Goal: Task Accomplishment & Management: Use online tool/utility

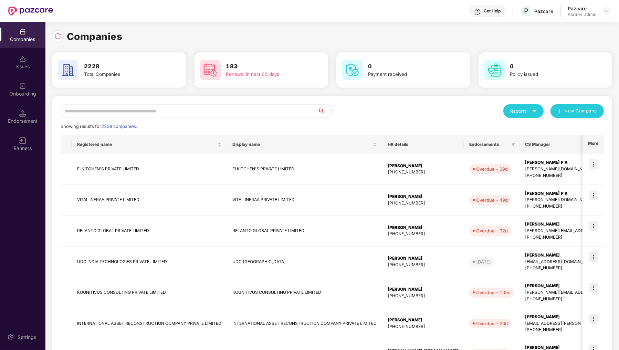
click at [138, 111] on input "text" at bounding box center [189, 111] width 257 height 14
type input "*"
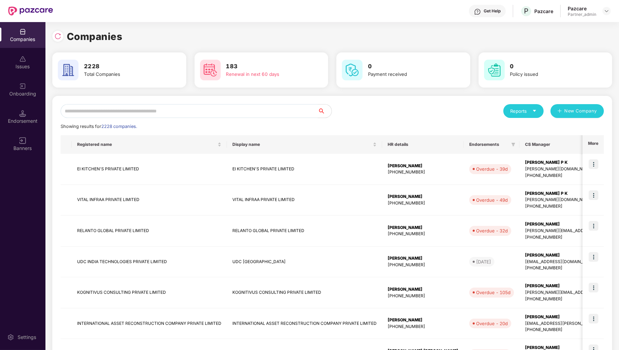
type input "*"
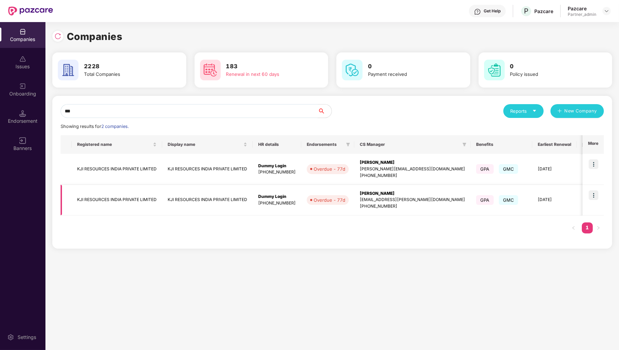
type input "***"
click at [595, 200] on td at bounding box center [593, 200] width 21 height 31
click at [595, 194] on img at bounding box center [594, 195] width 10 height 10
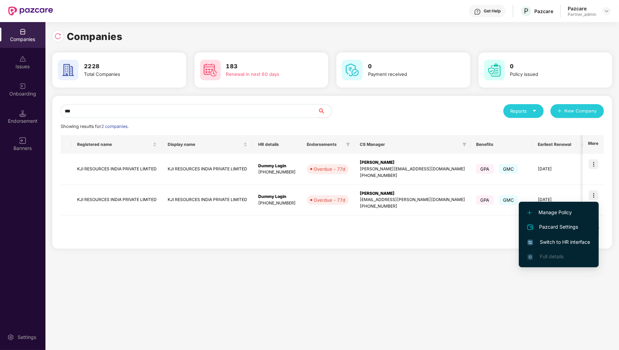
click at [582, 234] on li "Pazcard Settings" at bounding box center [559, 226] width 80 height 15
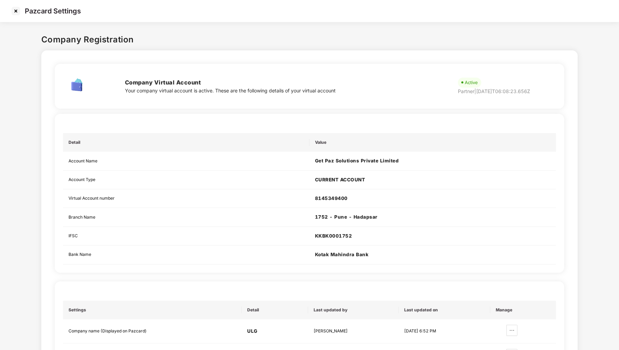
click at [14, 10] on img at bounding box center [15, 11] width 11 height 11
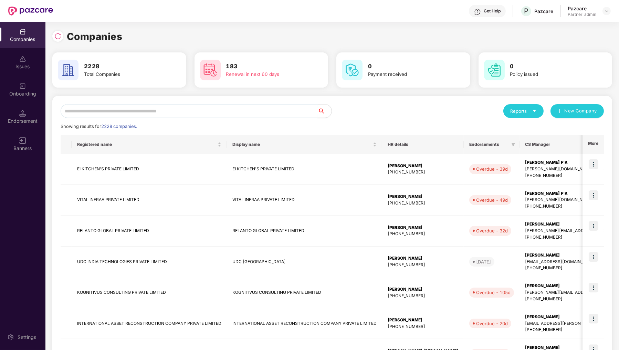
click at [124, 107] on input "text" at bounding box center [189, 111] width 257 height 14
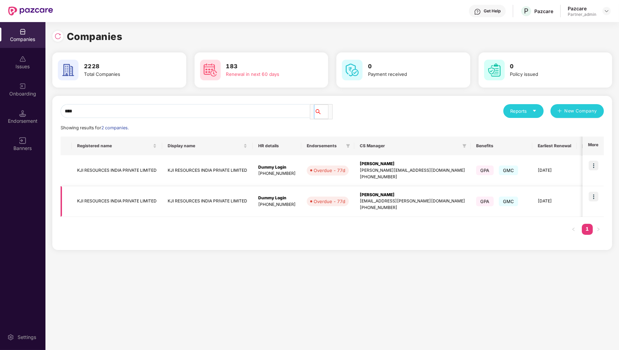
type input "***"
click at [594, 192] on img at bounding box center [594, 197] width 10 height 10
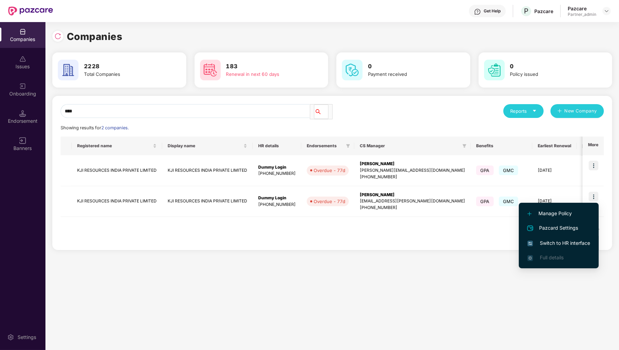
click at [534, 240] on span "Switch to HR interface" at bounding box center [559, 243] width 63 height 8
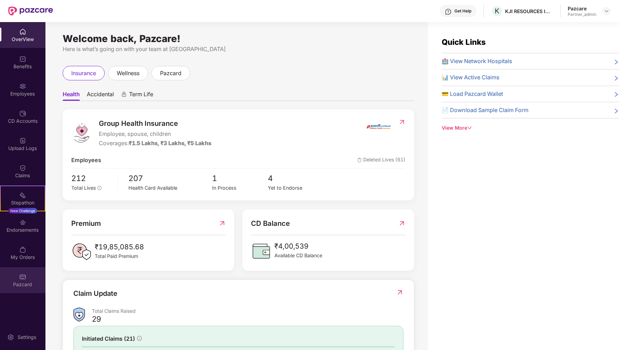
click at [37, 274] on div "Pazcard" at bounding box center [22, 280] width 45 height 26
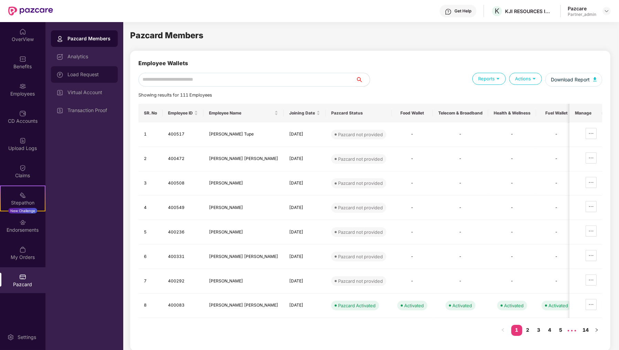
click at [79, 82] on div "Load Request" at bounding box center [84, 74] width 67 height 17
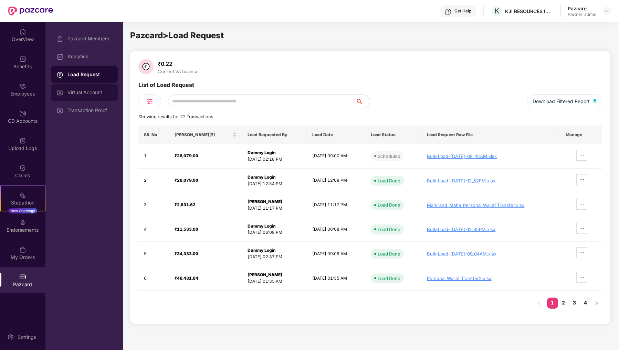
click at [94, 91] on div "Virtual Account" at bounding box center [90, 93] width 45 height 6
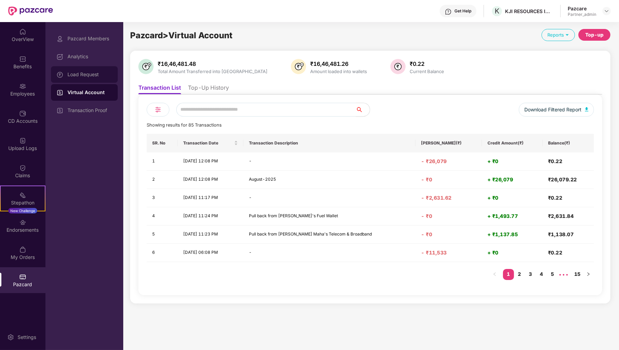
click at [105, 79] on div "Load Request" at bounding box center [84, 74] width 67 height 17
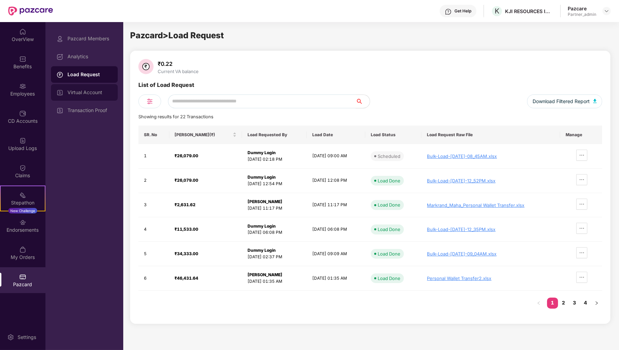
click at [101, 88] on div "Virtual Account" at bounding box center [84, 92] width 67 height 17
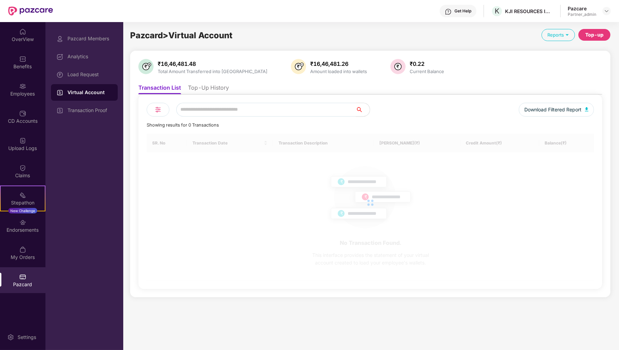
click at [212, 79] on div "₹16,46,481.48 Total Amount Transferred into VA ₹16,46,481.26 Amount loaded into…" at bounding box center [370, 174] width 464 height 230
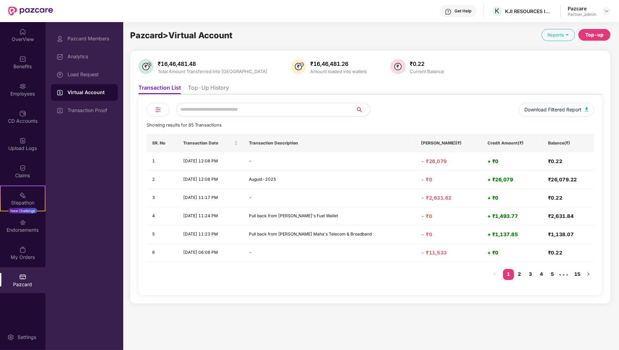
click at [212, 86] on li "Top-Up History" at bounding box center [208, 89] width 41 height 10
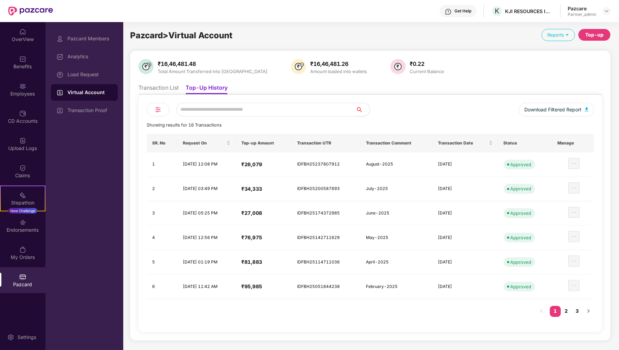
click at [596, 38] on div "Top-up" at bounding box center [595, 35] width 18 height 8
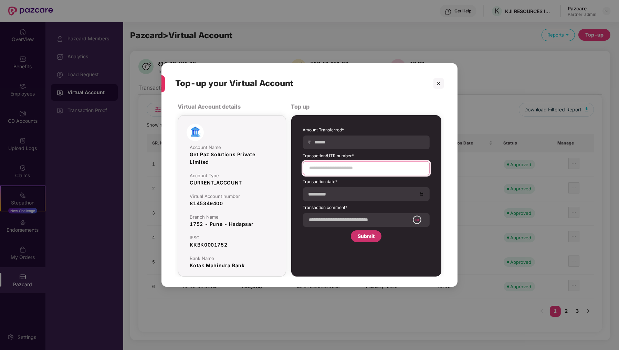
click at [372, 165] on input at bounding box center [366, 167] width 115 height 7
paste input "**********"
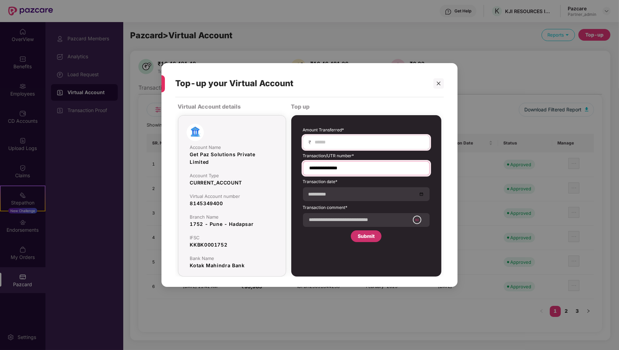
type input "**********"
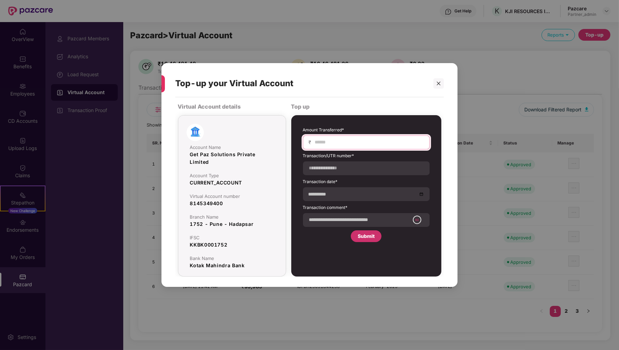
click at [363, 145] on input at bounding box center [370, 141] width 110 height 7
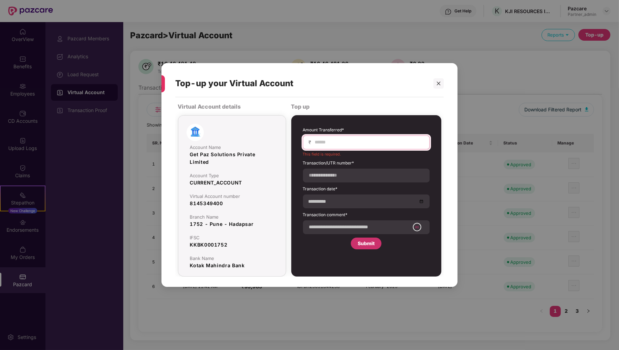
click at [336, 144] on input at bounding box center [370, 141] width 110 height 7
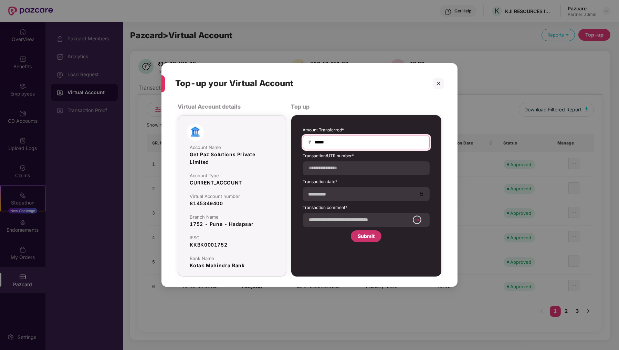
type input "*****"
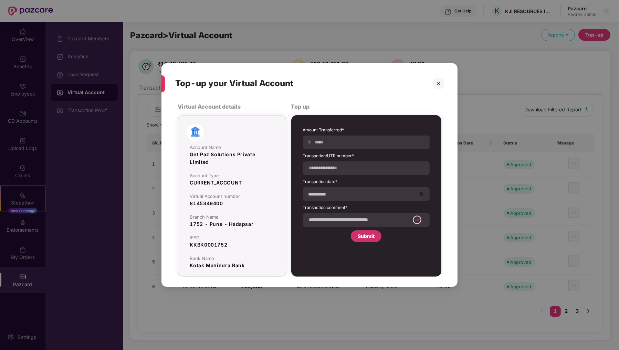
click at [337, 206] on label "Transaction comment*" at bounding box center [366, 208] width 127 height 9
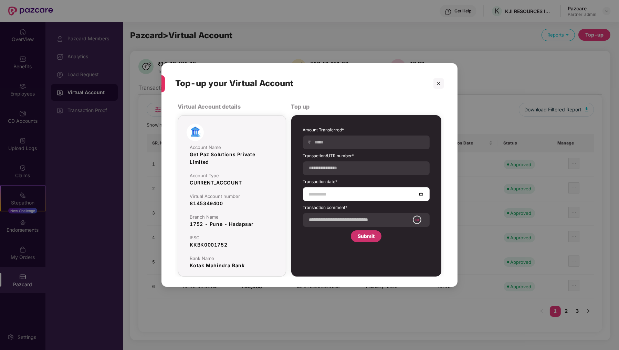
click at [337, 195] on input at bounding box center [363, 194] width 108 height 8
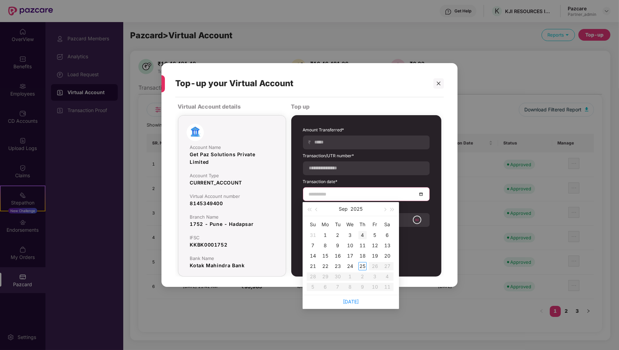
type input "**********"
click at [352, 265] on div "24" at bounding box center [350, 266] width 8 height 8
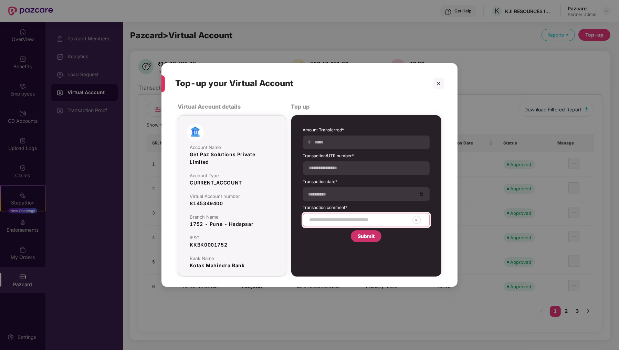
click at [359, 218] on input at bounding box center [359, 219] width 101 height 7
type input "**********"
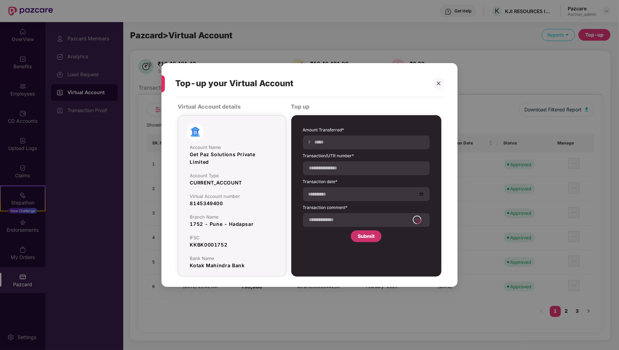
click at [370, 236] on div "Submit" at bounding box center [366, 236] width 17 height 8
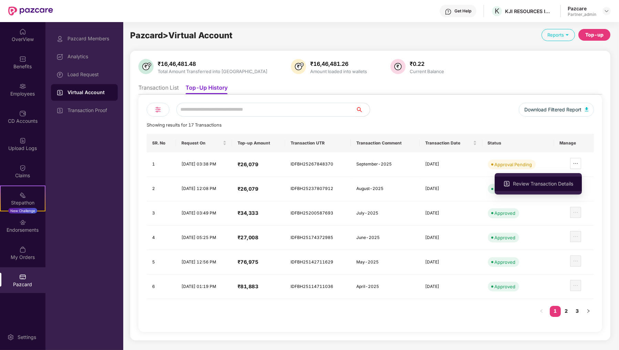
click at [565, 187] on span "Review Transaction Details" at bounding box center [543, 184] width 60 height 8
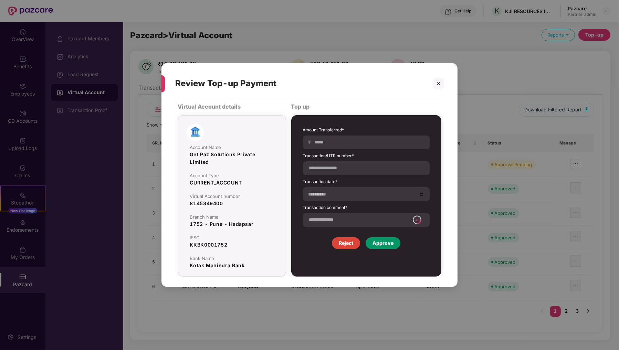
click at [387, 248] on div "Approve" at bounding box center [383, 243] width 35 height 12
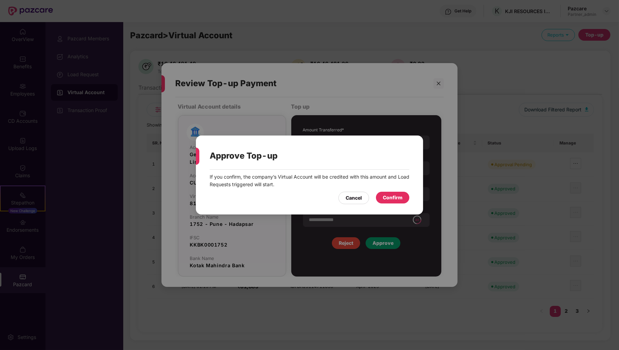
click at [407, 196] on div "Confirm" at bounding box center [392, 198] width 33 height 12
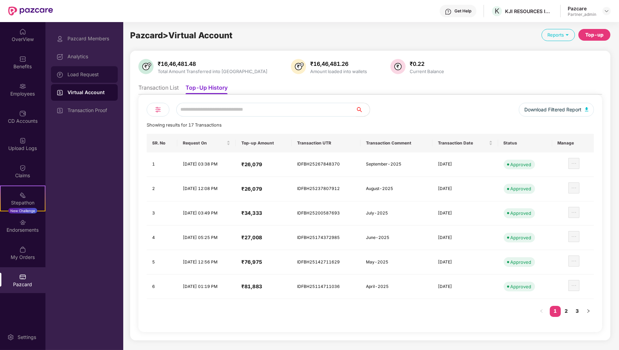
click at [105, 76] on div "Load Request" at bounding box center [90, 75] width 45 height 6
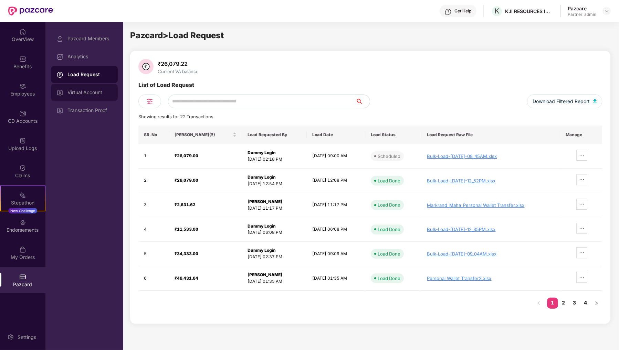
click at [107, 90] on div "Virtual Account" at bounding box center [90, 93] width 45 height 6
